Goal: Transaction & Acquisition: Purchase product/service

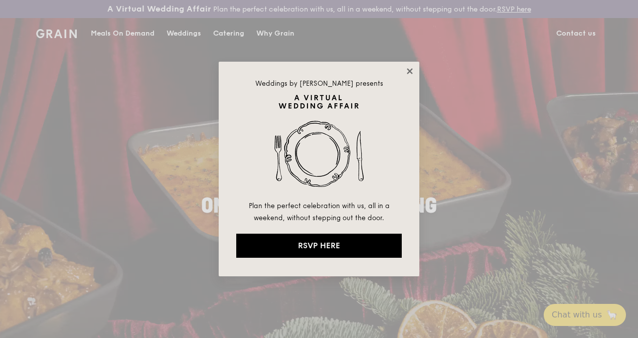
click at [413, 69] on icon at bounding box center [410, 71] width 6 height 6
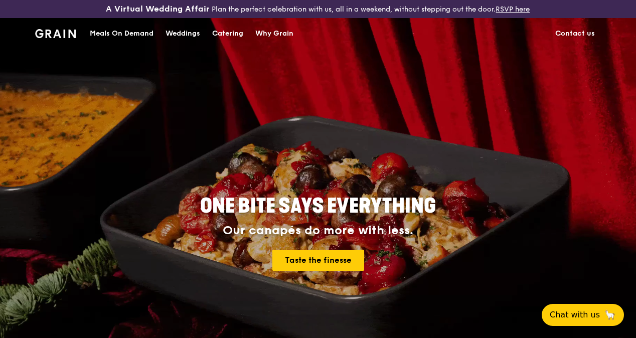
click at [138, 45] on div "Meals On Demand" at bounding box center [122, 34] width 64 height 30
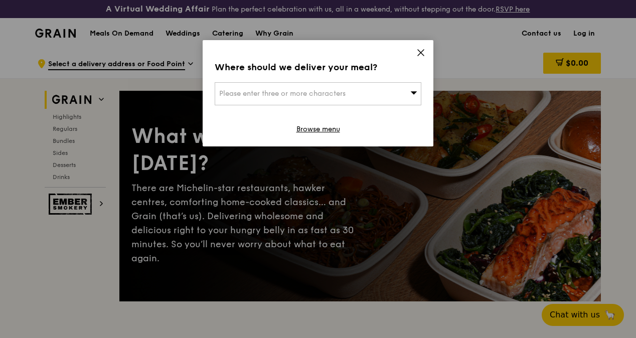
click at [414, 93] on icon at bounding box center [414, 92] width 7 height 3
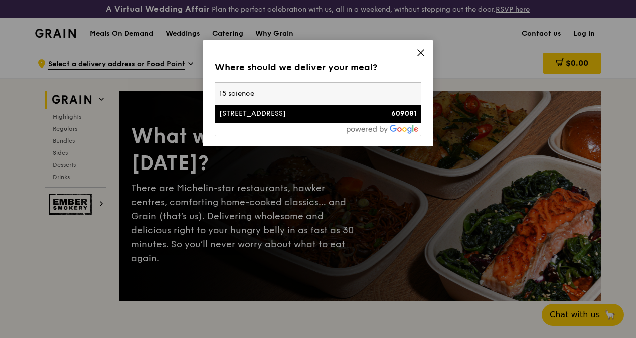
type input "15 science"
click at [279, 116] on div "[STREET_ADDRESS]" at bounding box center [293, 114] width 149 height 10
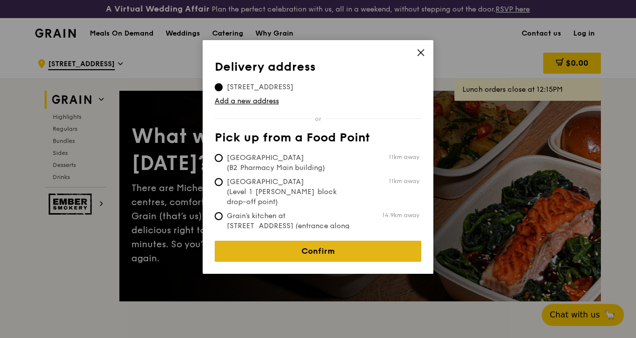
click at [328, 246] on link "Confirm" at bounding box center [318, 251] width 207 height 21
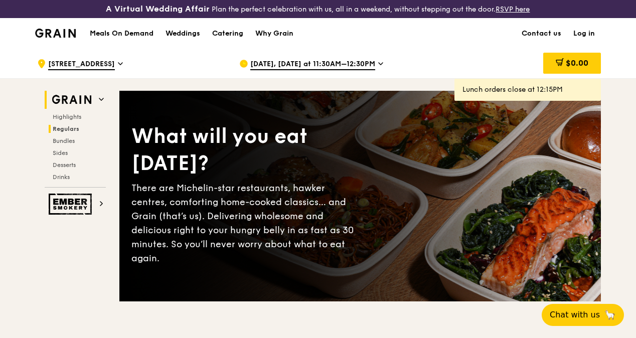
click at [72, 133] on span "Regulars" at bounding box center [66, 128] width 27 height 7
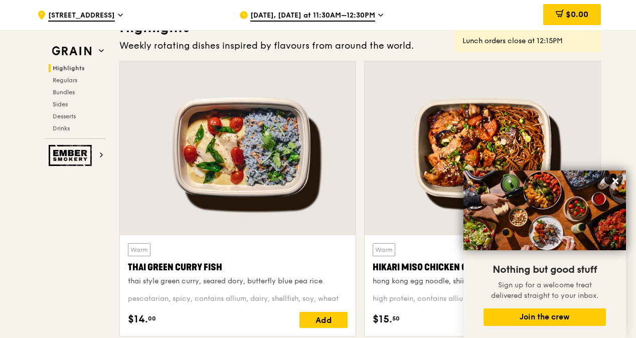
scroll to position [325, 0]
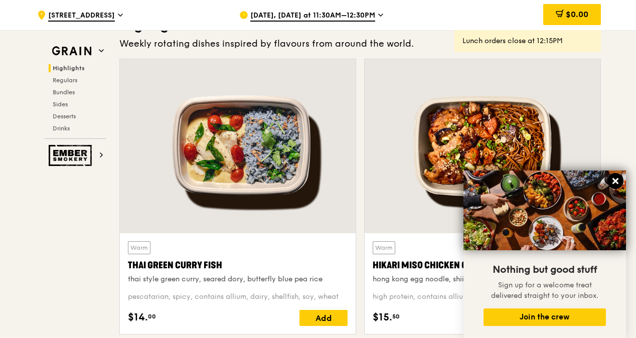
click at [613, 179] on icon at bounding box center [616, 181] width 6 height 6
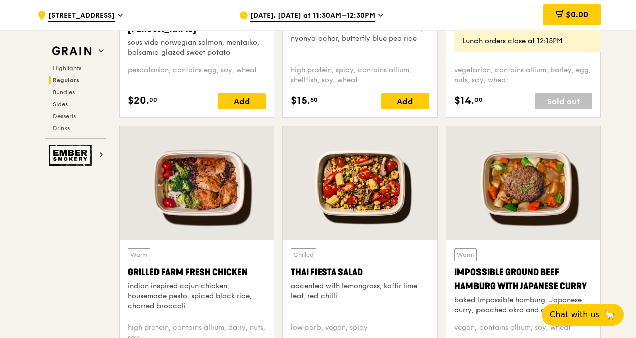
scroll to position [1104, 0]
